Goal: Information Seeking & Learning: Find specific fact

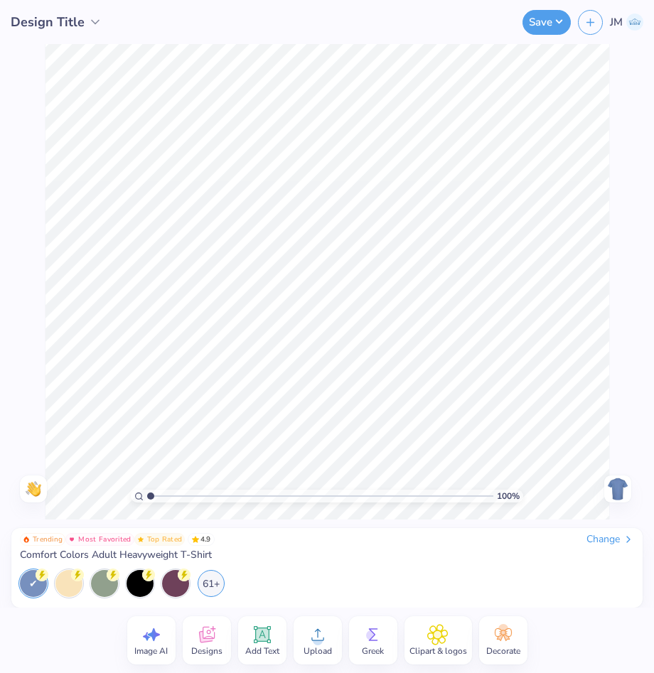
click at [202, 639] on icon at bounding box center [205, 636] width 13 height 11
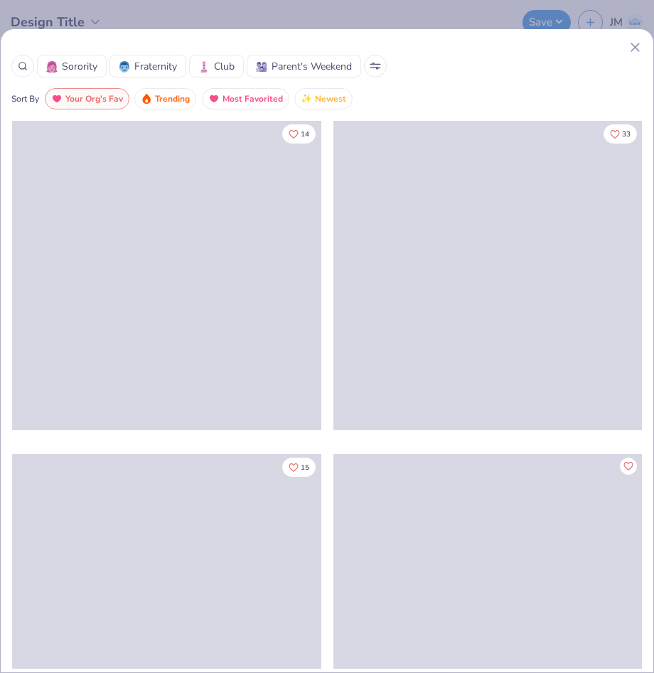
click at [23, 63] on icon at bounding box center [23, 66] width 10 height 10
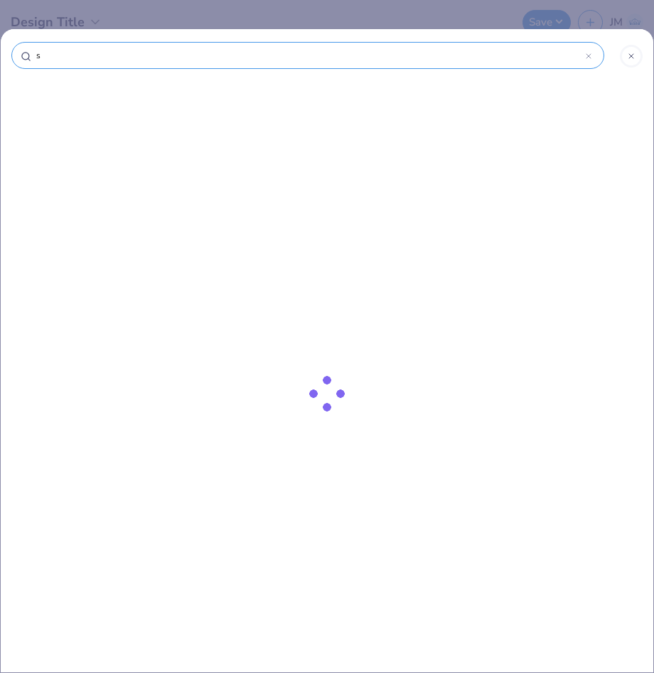
type input "sa"
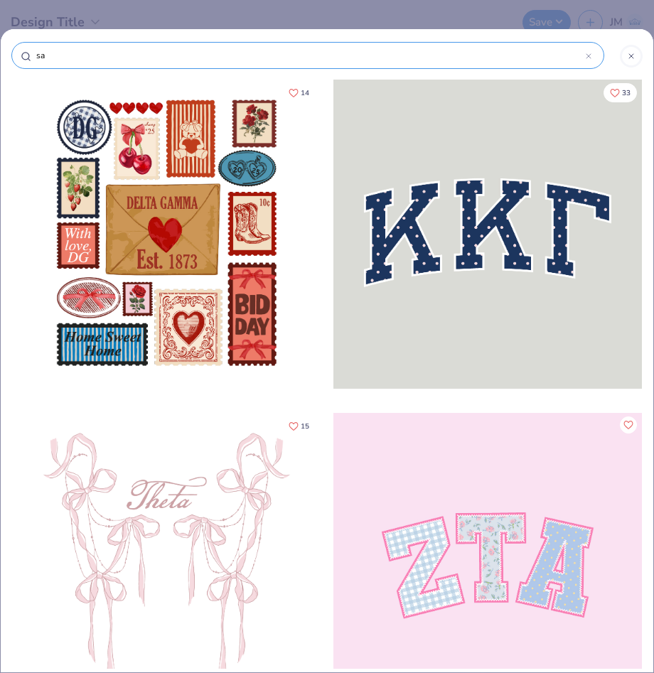
type input "s"
type input "st"
type input "sta"
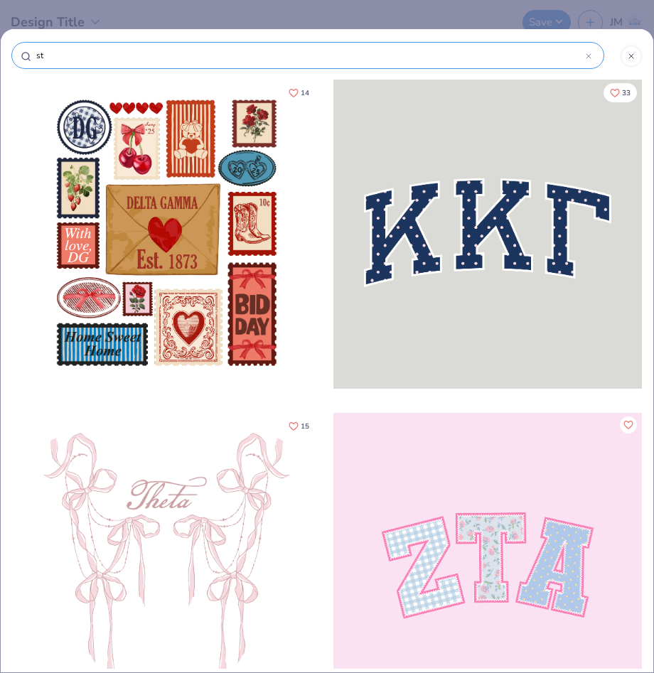
type input "sta"
type input "star"
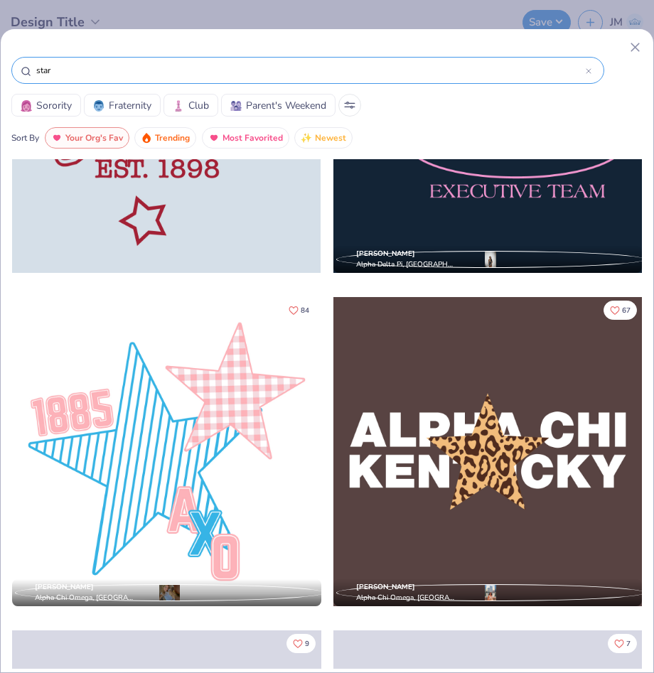
scroll to position [5186, 0]
